Goal: Navigation & Orientation: Find specific page/section

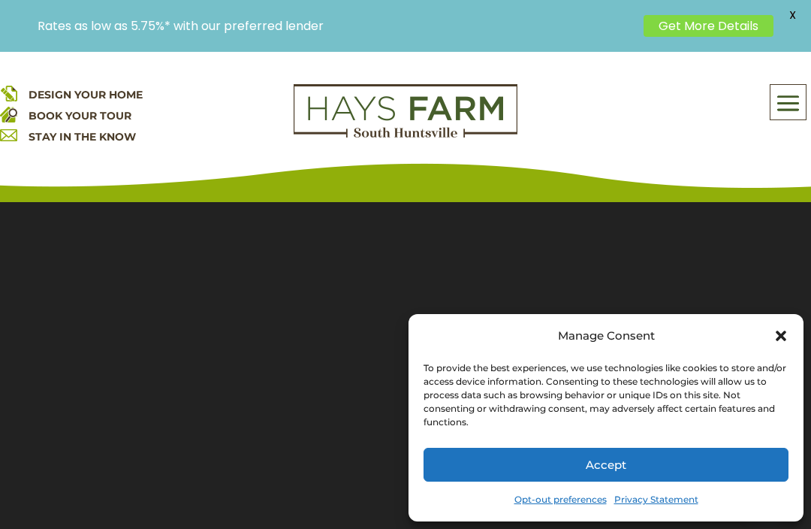
click at [777, 338] on icon "Close dialog" at bounding box center [781, 335] width 11 height 11
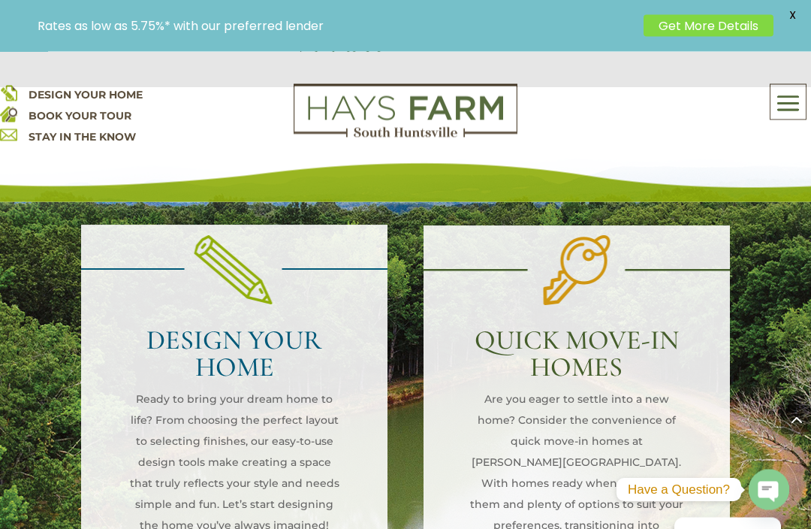
scroll to position [1699, 0]
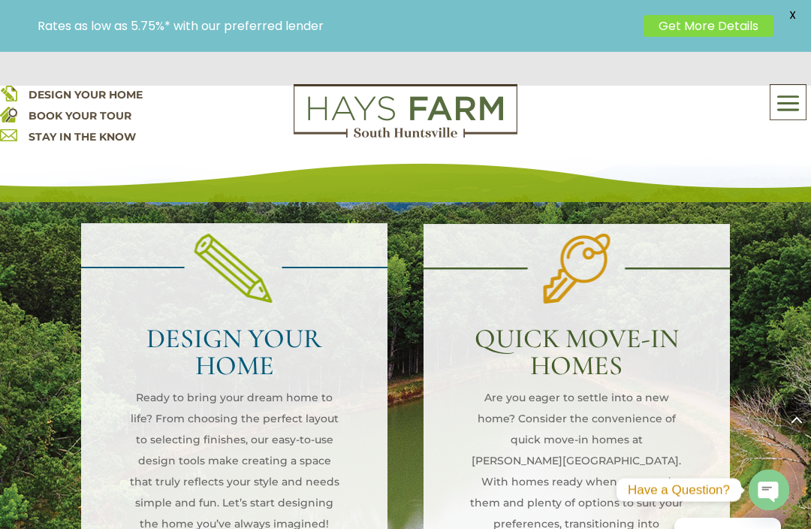
click at [667, 415] on p "Are you eager to settle into a new home? Consider the convenience of quick move…" at bounding box center [576, 481] width 215 height 189
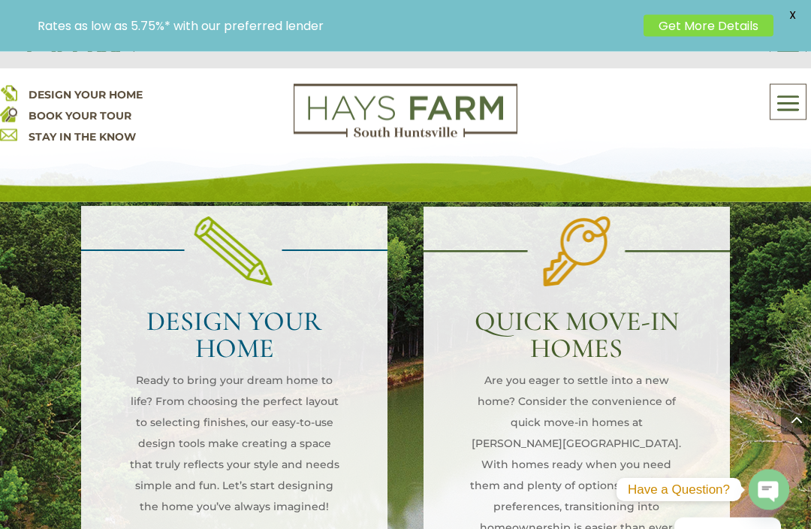
scroll to position [1750, 0]
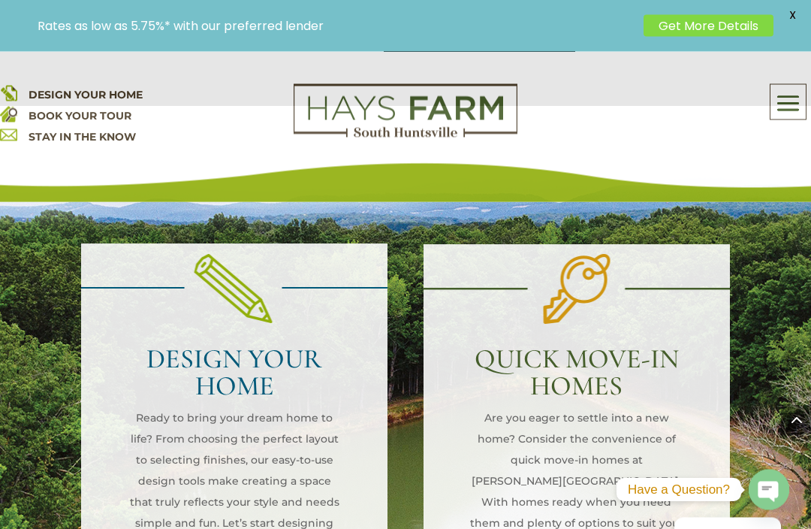
scroll to position [1517, 0]
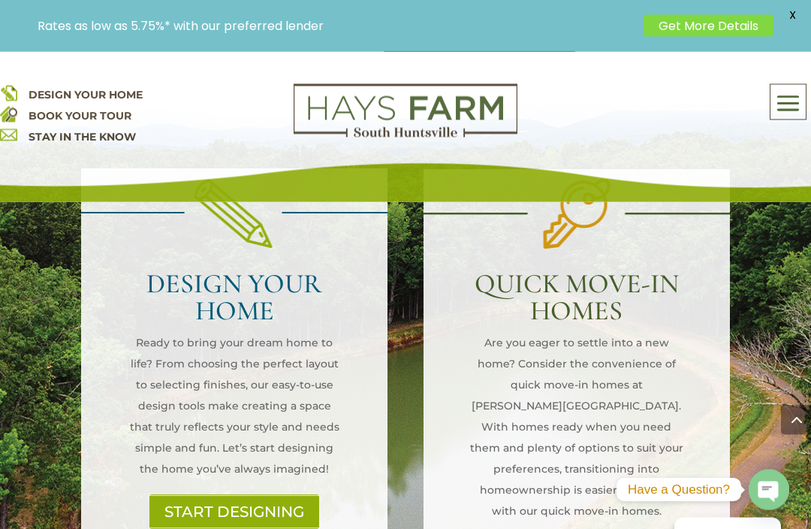
scroll to position [1808, 0]
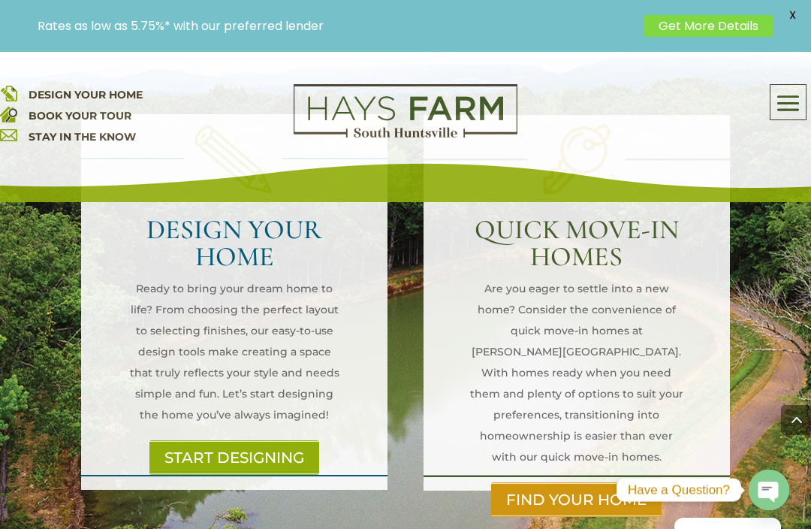
click at [618, 405] on div "QUICK MOVE-IN HOMES Are you eager to settle into a new home? Consider the conve…" at bounding box center [576, 349] width 215 height 266
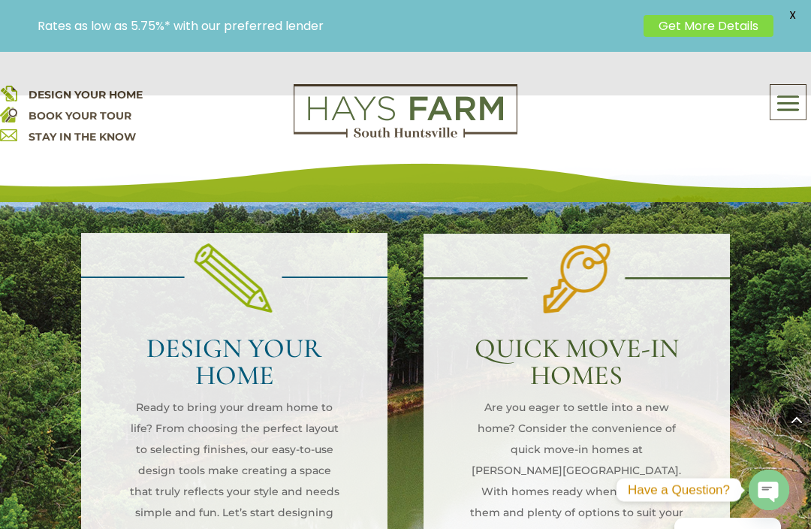
scroll to position [1688, 0]
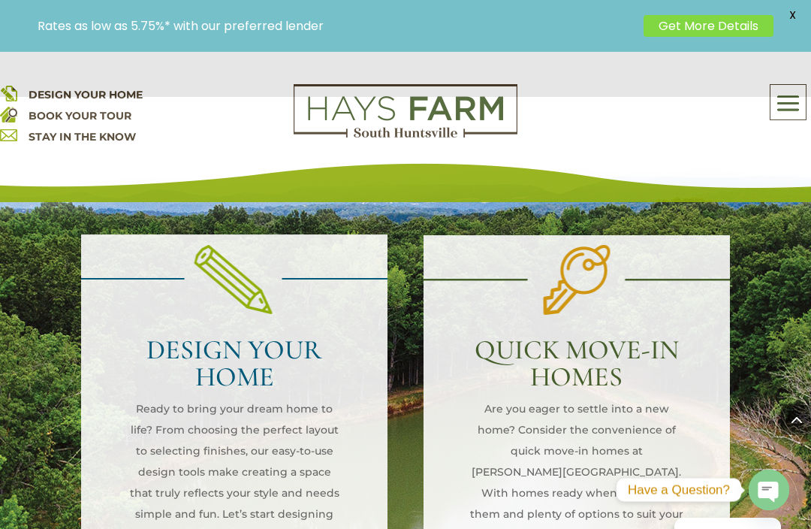
click at [631, 336] on h2 "QUICK MOVE-IN HOMES" at bounding box center [576, 367] width 215 height 62
click at [616, 336] on h2 "QUICK MOVE-IN HOMES" at bounding box center [576, 367] width 215 height 62
click at [631, 336] on h2 "QUICK MOVE-IN HOMES" at bounding box center [576, 367] width 215 height 62
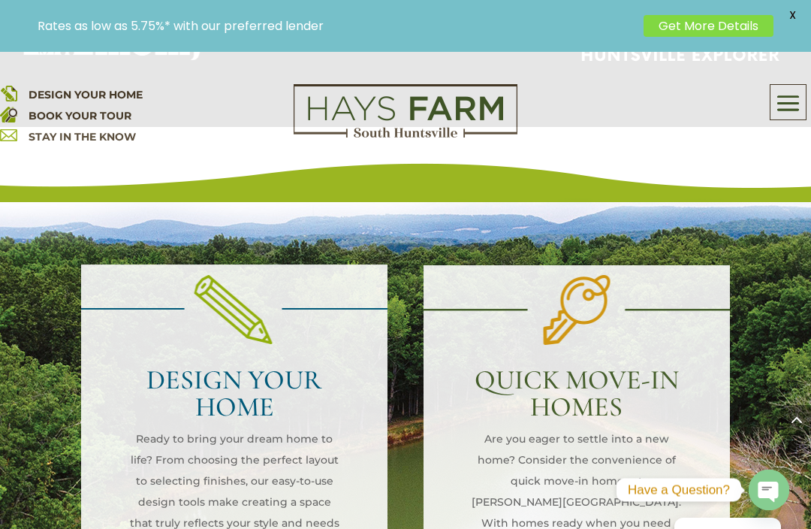
click at [598, 366] on h2 "QUICK MOVE-IN HOMES" at bounding box center [576, 397] width 215 height 62
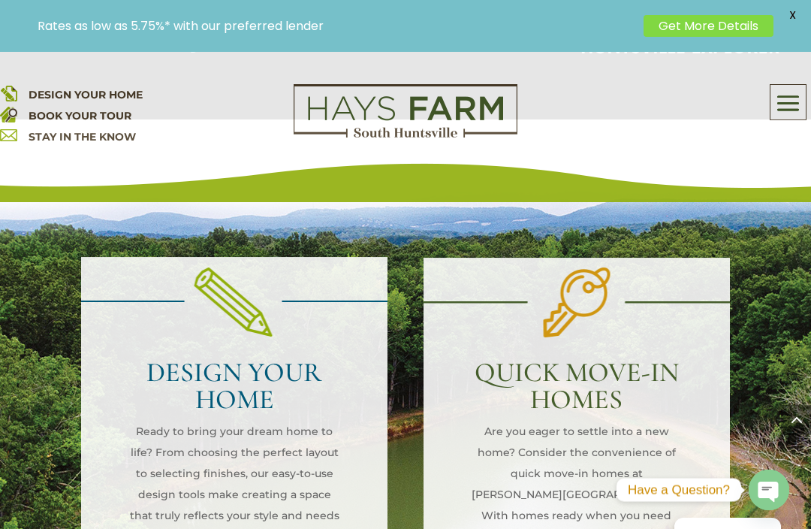
scroll to position [1806, 0]
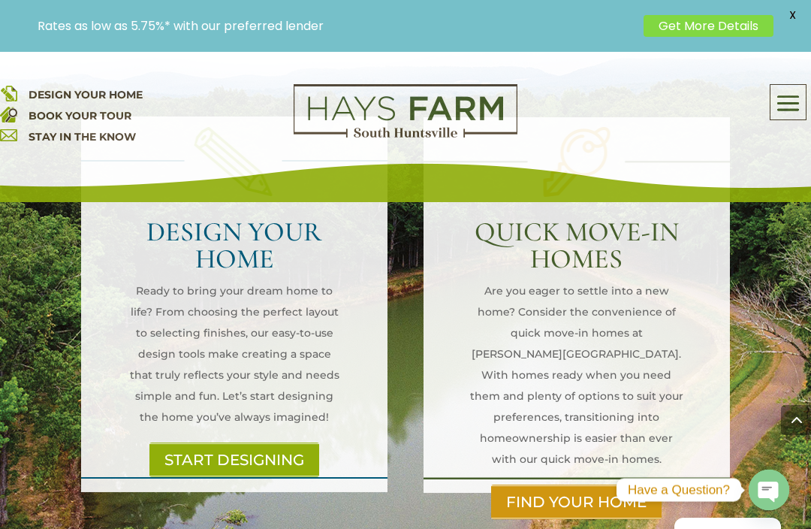
click at [618, 484] on link "FIND YOUR HOME" at bounding box center [576, 501] width 170 height 35
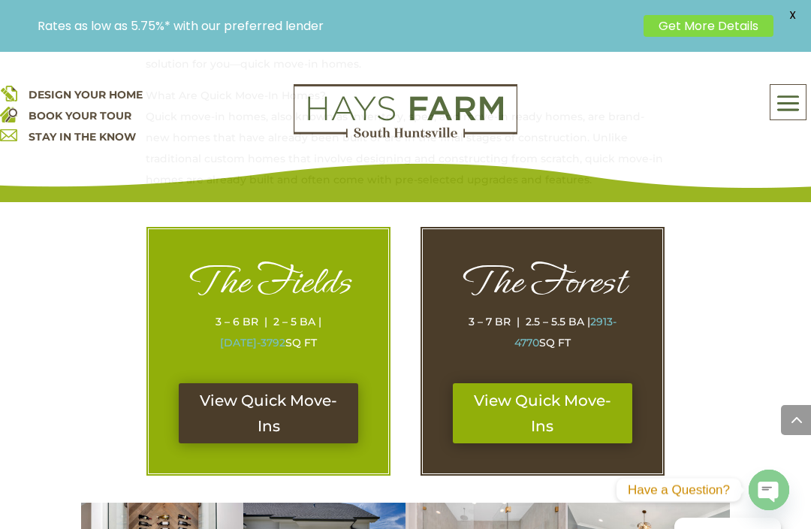
scroll to position [744, 0]
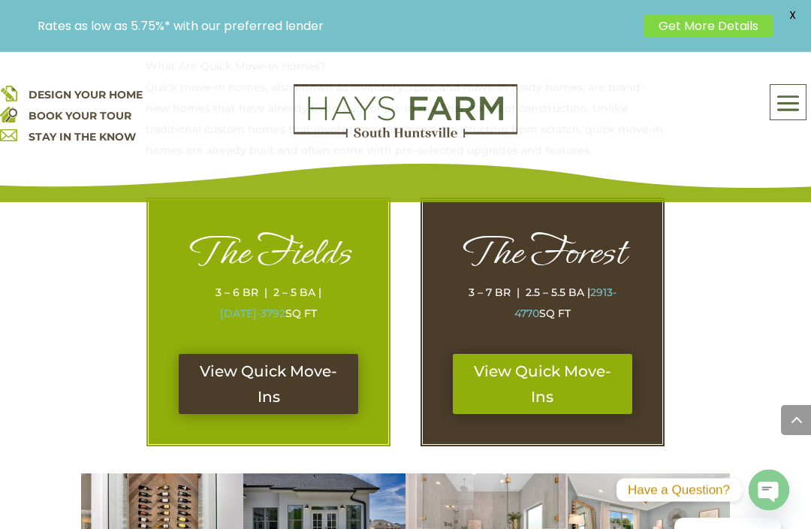
click at [224, 389] on link "View Quick Move-Ins" at bounding box center [268, 384] width 179 height 60
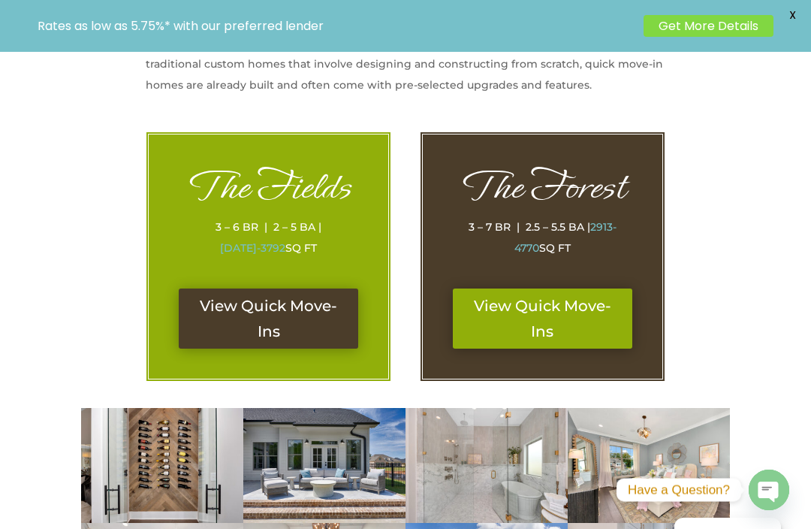
scroll to position [794, 0]
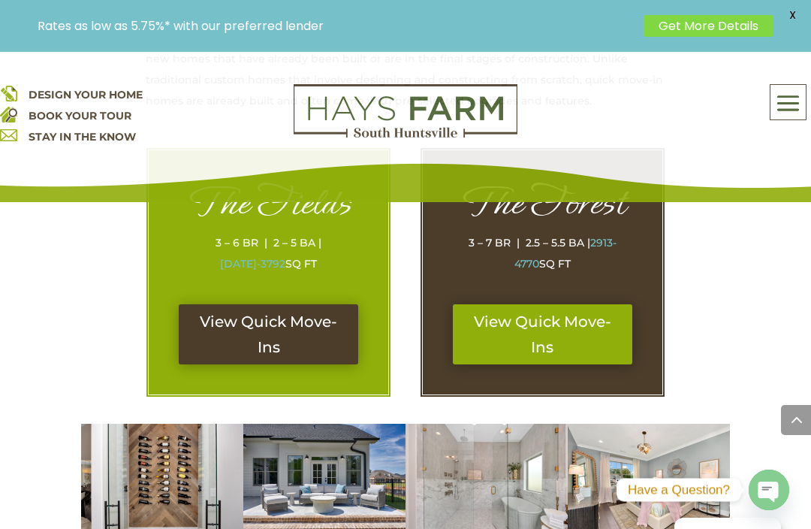
click at [521, 328] on link "View Quick Move-Ins" at bounding box center [542, 334] width 179 height 60
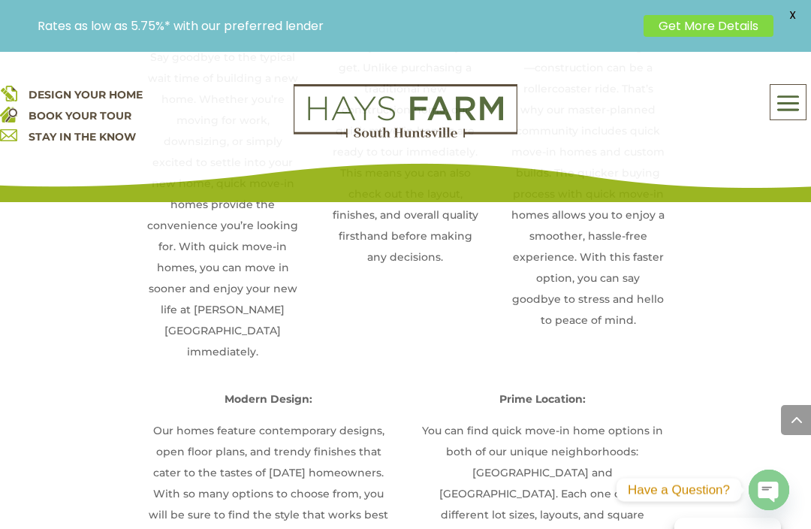
scroll to position [1782, 0]
